Goal: Information Seeking & Learning: Learn about a topic

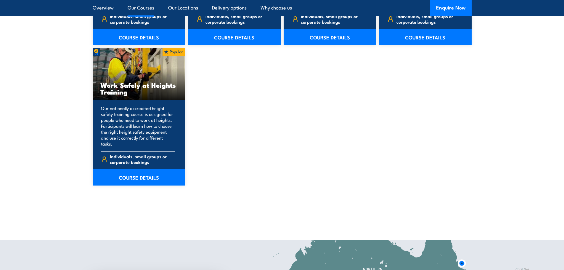
scroll to position [770, 0]
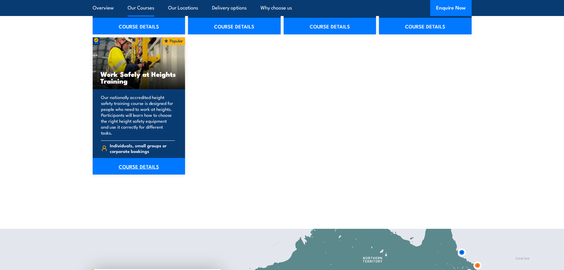
click at [136, 162] on link "COURSE DETAILS" at bounding box center [139, 166] width 93 height 17
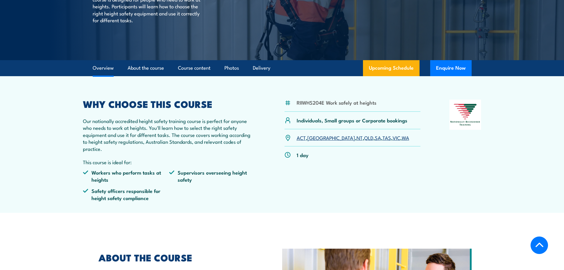
scroll to position [118, 0]
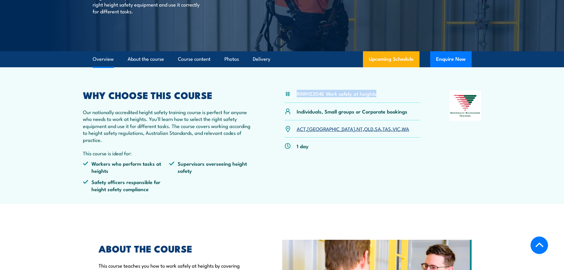
drag, startPoint x: 378, startPoint y: 93, endPoint x: 295, endPoint y: 94, distance: 83.5
click at [295, 94] on div "RIIWHS204E Work safely at heights" at bounding box center [353, 97] width 136 height 12
click at [318, 97] on li "RIIWHS204E Work safely at heights" at bounding box center [337, 93] width 80 height 7
click at [331, 91] on li "RIIWHS204E Work safely at heights" at bounding box center [337, 93] width 80 height 7
click at [343, 62] on article "Overview About the course Course content Photos Delivery Upcoming Schedule Enqu…" at bounding box center [282, 59] width 379 height 16
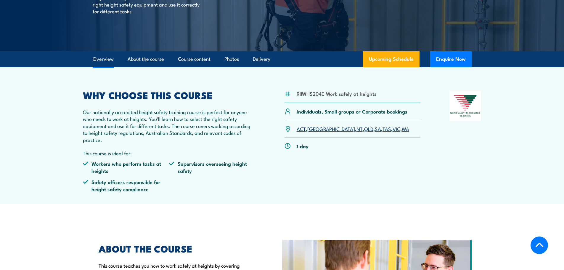
click at [310, 93] on li "RIIWHS204E Work safely at heights" at bounding box center [337, 93] width 80 height 7
copy li "RIIWHS204E"
